Goal: Task Accomplishment & Management: Complete application form

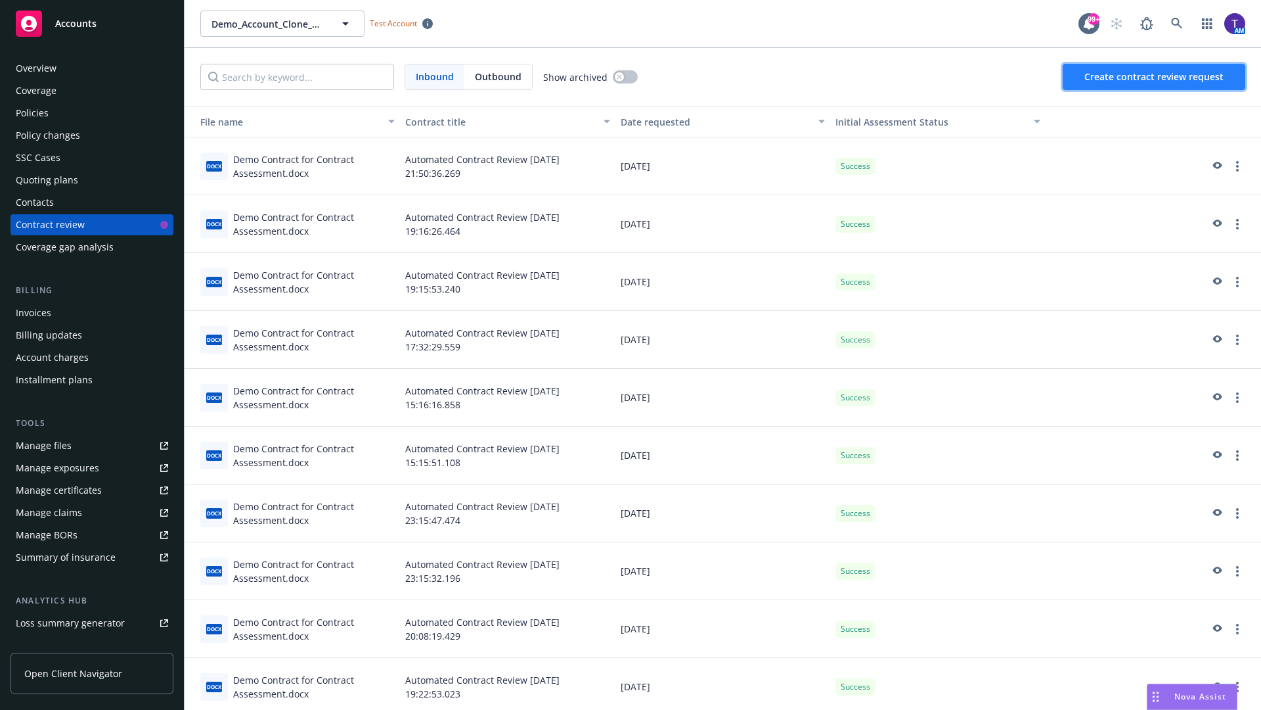
click at [1155, 77] on span "Create contract review request" at bounding box center [1154, 76] width 139 height 12
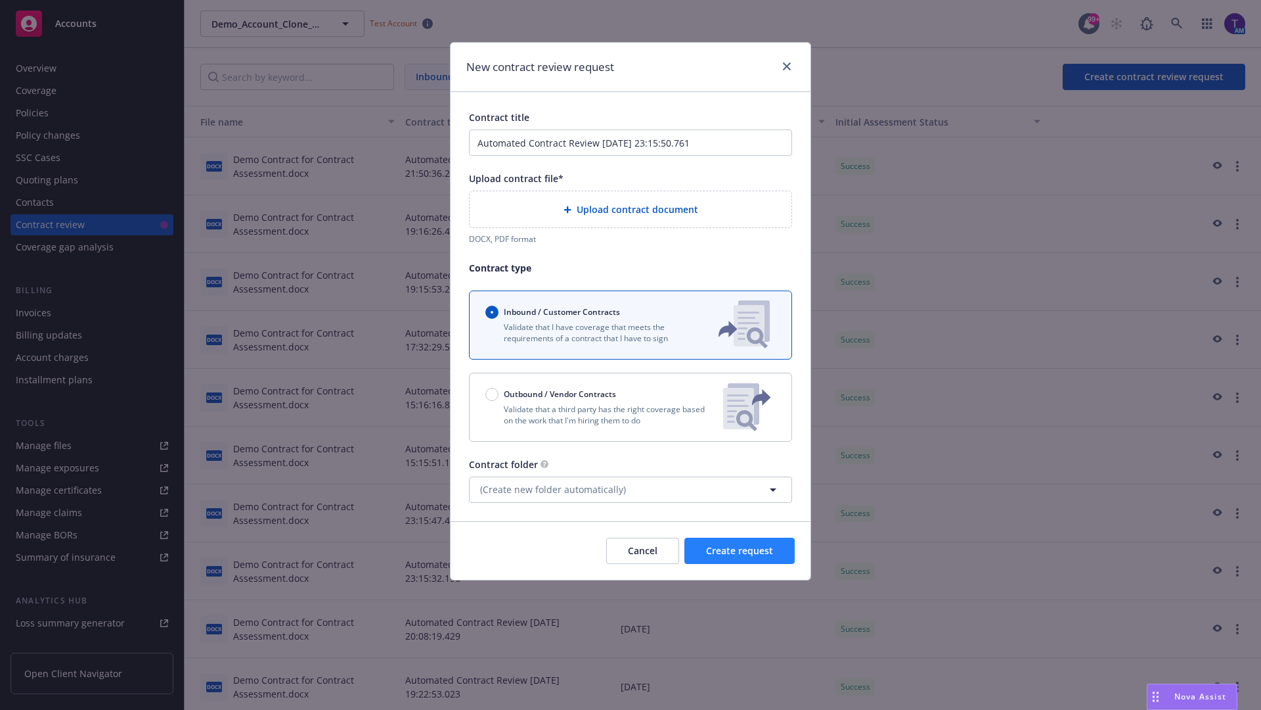
type input "Automated Contract Review 08-15-2025 23:15:50.761"
click at [631, 407] on p "Validate that a third party has the right coverage based on the work that I'm h…" at bounding box center [599, 414] width 227 height 22
radio input "false"
radio input "true"
click at [740, 556] on span "Create request" at bounding box center [739, 550] width 67 height 12
